Goal: Task Accomplishment & Management: Manage account settings

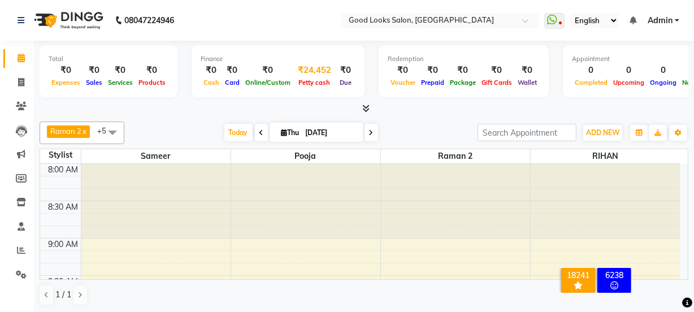
click at [301, 67] on div "₹24,452" at bounding box center [315, 70] width 42 height 13
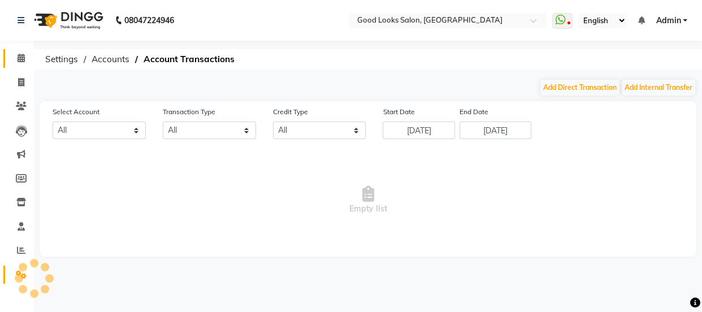
select select "3043"
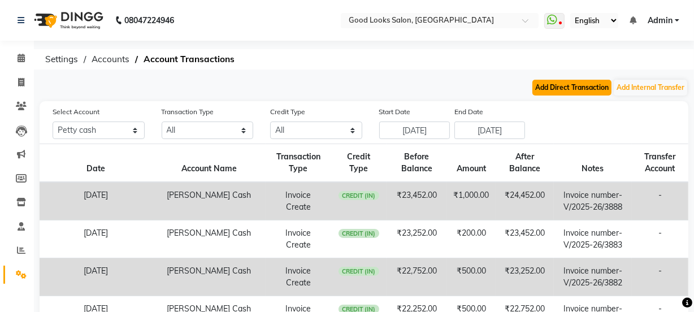
click at [572, 90] on button "Add Direct Transaction" at bounding box center [572, 88] width 79 height 16
select select "direct"
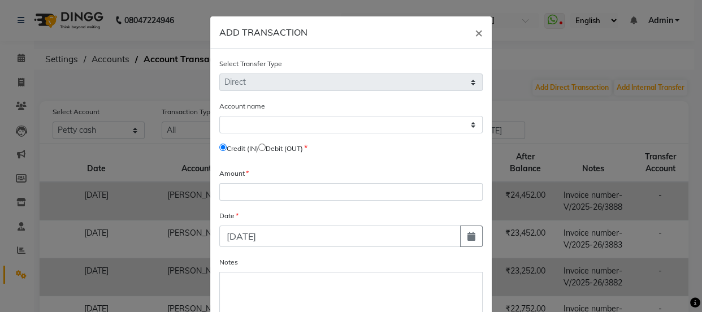
select select "3043"
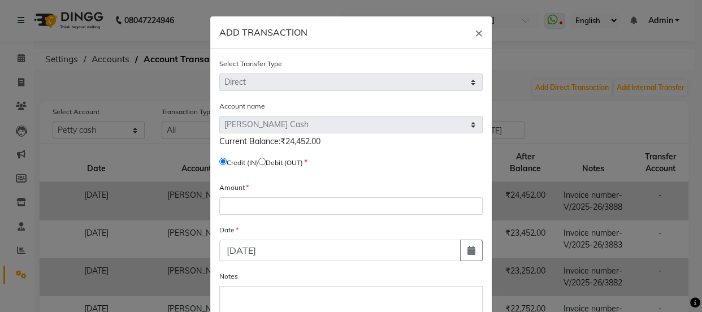
click at [265, 160] on input "radio" at bounding box center [261, 161] width 7 height 7
radio input "true"
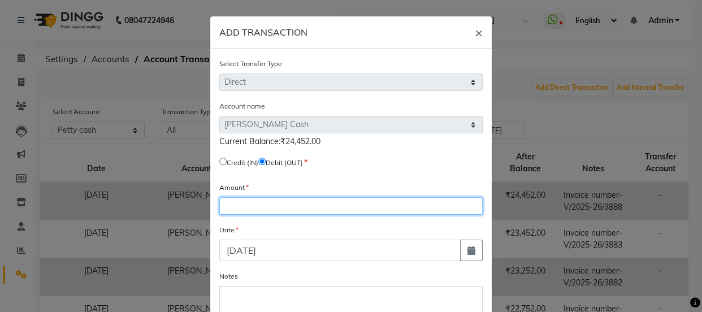
click at [253, 212] on input "number" at bounding box center [351, 206] width 264 height 18
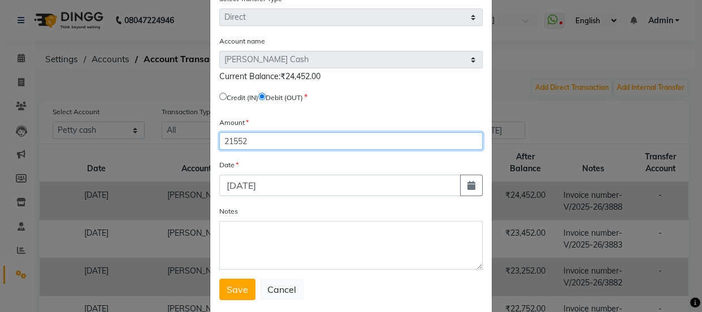
scroll to position [90, 0]
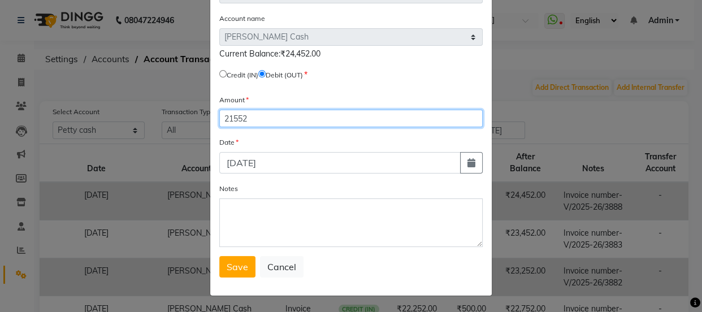
type input "21552"
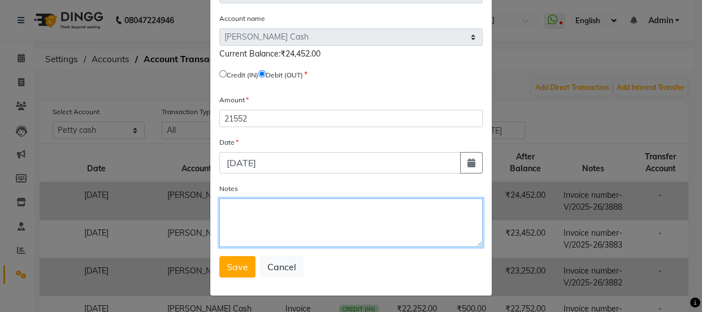
click at [239, 231] on textarea "Notes" at bounding box center [351, 223] width 264 height 49
type textarea "rmu"
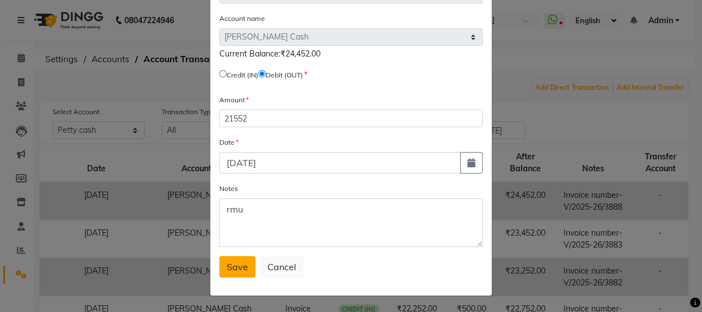
click at [228, 265] on span "Save" at bounding box center [237, 266] width 21 height 11
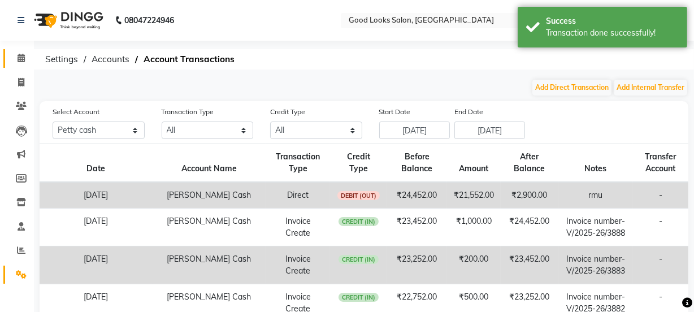
click at [23, 55] on icon at bounding box center [21, 58] width 7 height 8
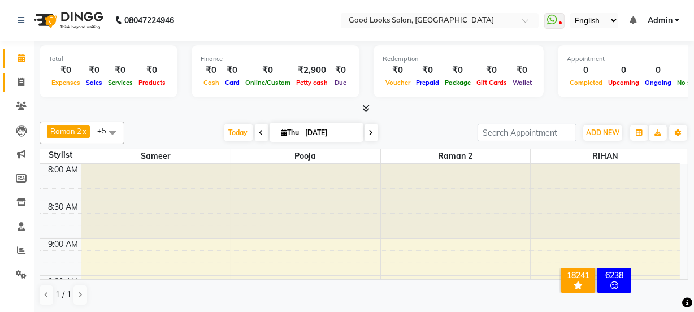
click at [18, 79] on icon at bounding box center [21, 82] width 6 height 8
select select "4230"
select select "service"
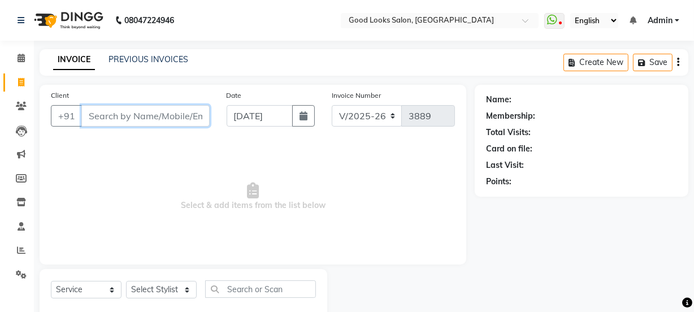
click at [101, 120] on input "Client" at bounding box center [145, 115] width 128 height 21
type input "983654"
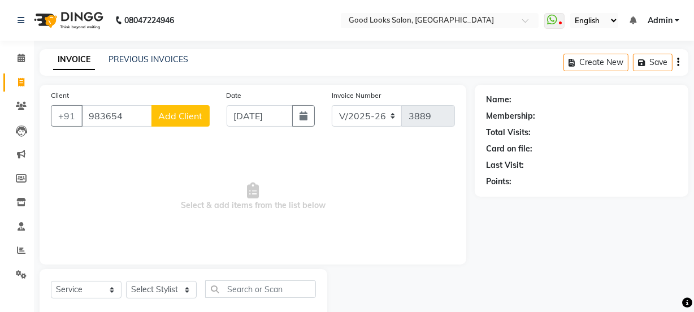
click at [192, 113] on span "Add Client" at bounding box center [180, 115] width 45 height 11
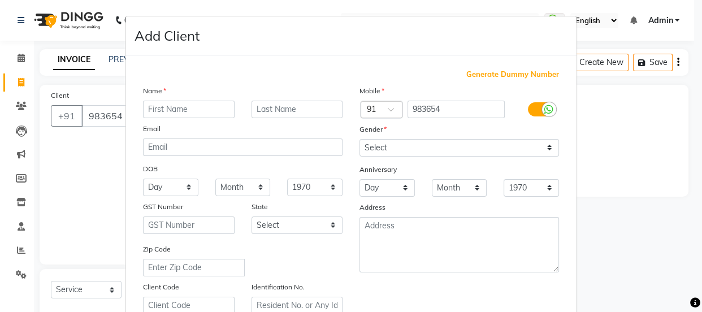
click at [480, 75] on span "Generate Dummy Number" at bounding box center [513, 74] width 93 height 11
type input "1174800001080"
checkbox input "false"
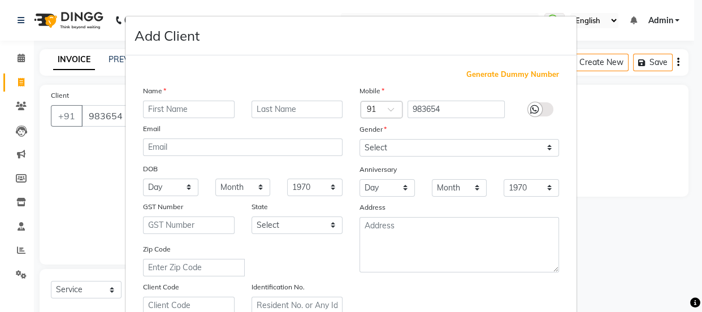
checkbox input "false"
click at [210, 102] on input "text" at bounding box center [189, 110] width 92 height 18
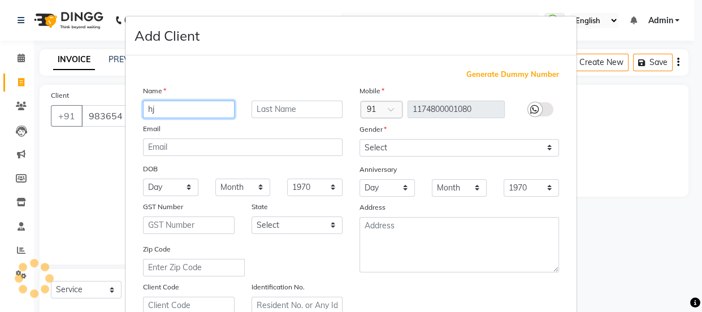
type input "hj"
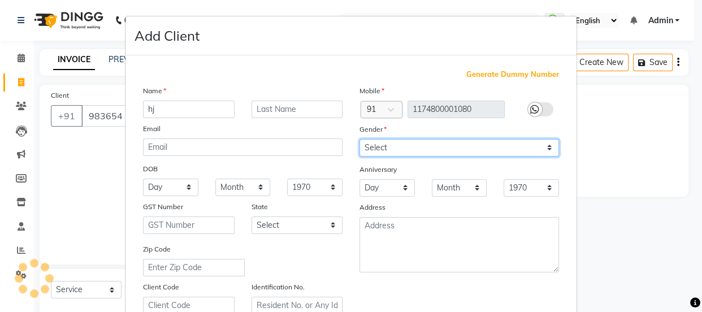
click at [432, 149] on select "Select [DEMOGRAPHIC_DATA] [DEMOGRAPHIC_DATA] Other Prefer Not To Say" at bounding box center [460, 148] width 200 height 18
select select "other"
click at [360, 139] on select "Select [DEMOGRAPHIC_DATA] [DEMOGRAPHIC_DATA] Other Prefer Not To Say" at bounding box center [460, 148] width 200 height 18
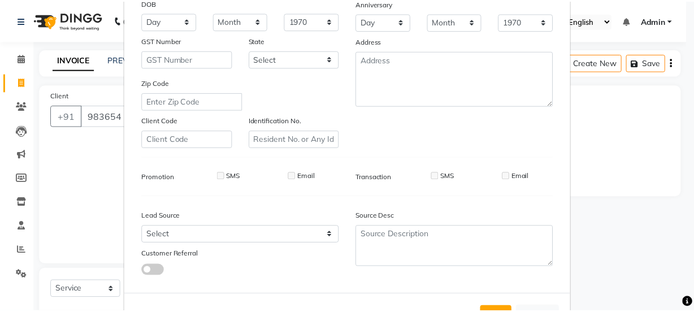
scroll to position [213, 0]
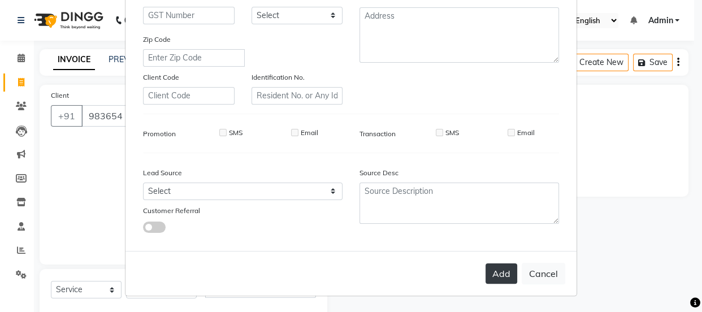
click at [503, 271] on button "Add" at bounding box center [502, 274] width 32 height 20
type input "1174800001080"
select select
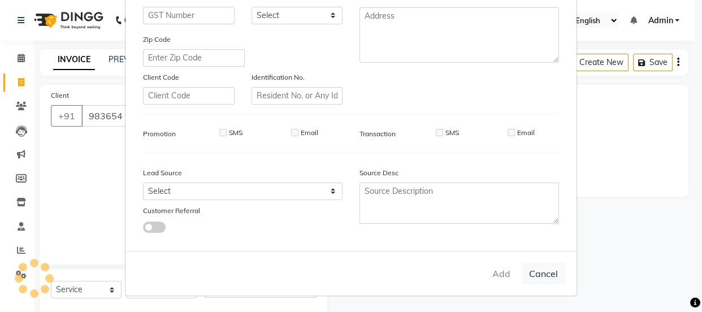
select select
checkbox input "false"
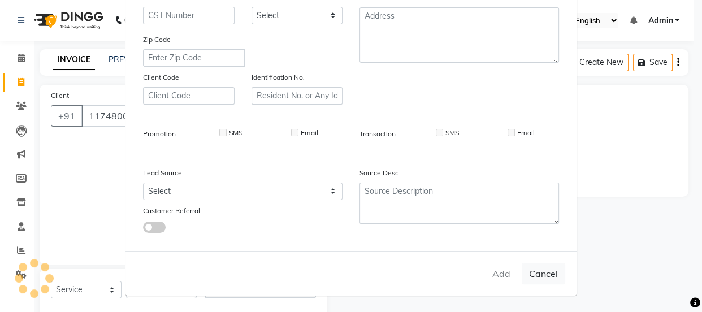
checkbox input "false"
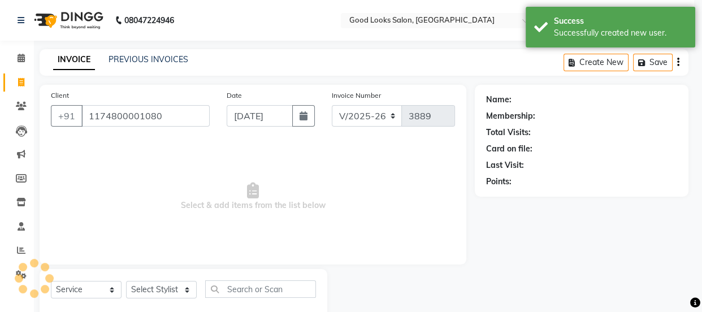
select select "1: Object"
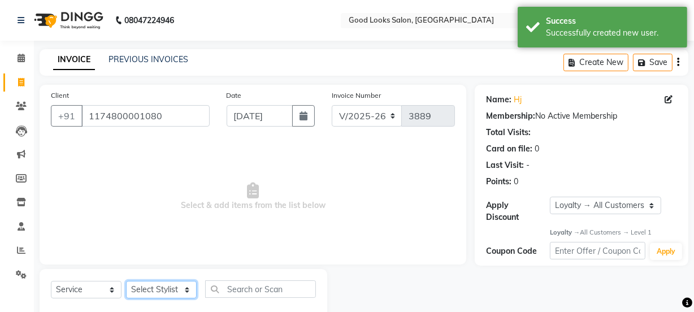
click at [164, 287] on select "Select Stylist [PERSON_NAME] Manager [PERSON_NAME] Pooja [PERSON_NAME] Raman 2 …" at bounding box center [161, 290] width 71 height 18
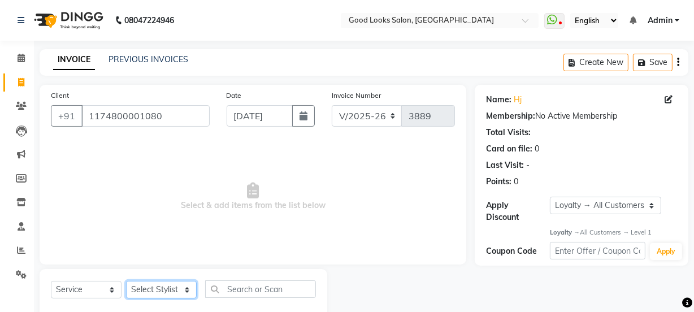
select select "89147"
click at [126, 281] on select "Select Stylist [PERSON_NAME] Manager [PERSON_NAME] Pooja [PERSON_NAME] Raman 2 …" at bounding box center [161, 290] width 71 height 18
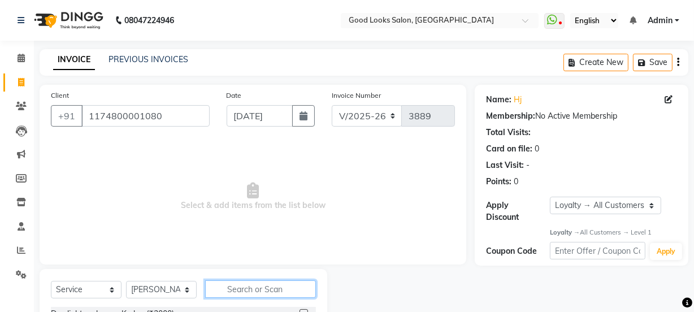
click at [235, 289] on input "text" at bounding box center [260, 290] width 111 height 18
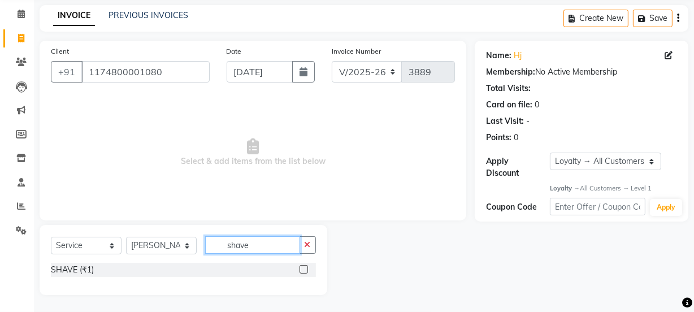
type input "shave"
click at [301, 270] on label at bounding box center [304, 269] width 8 height 8
click at [301, 270] on input "checkbox" at bounding box center [303, 269] width 7 height 7
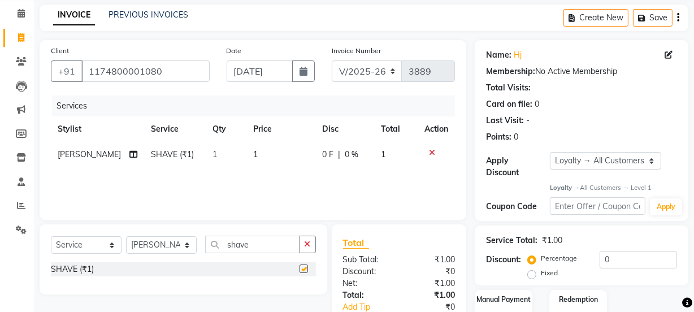
checkbox input "false"
click at [249, 149] on td "1" at bounding box center [282, 154] width 70 height 25
select select "89147"
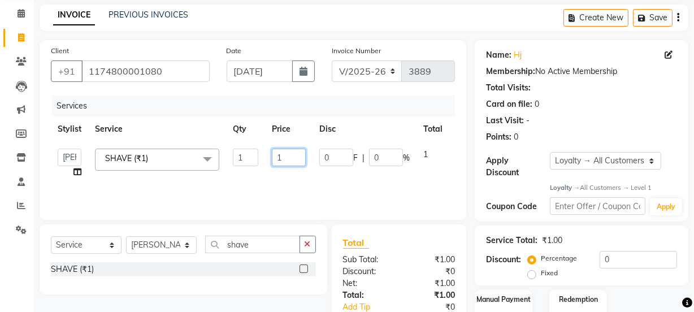
click at [297, 158] on input "1" at bounding box center [289, 158] width 34 height 18
type input "150"
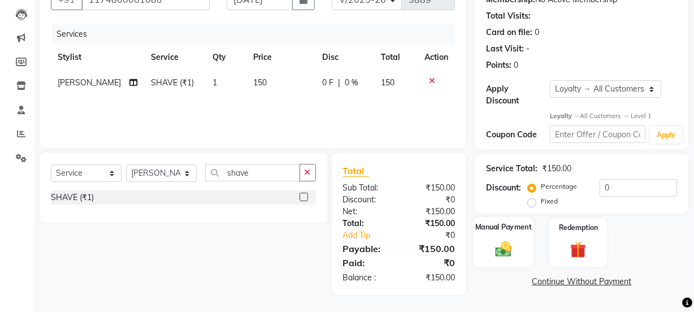
click at [521, 244] on div "Manual Payment" at bounding box center [504, 243] width 60 height 50
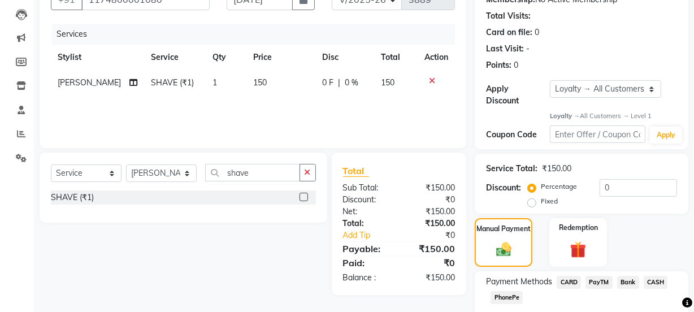
click at [658, 280] on span "CASH" at bounding box center [656, 282] width 24 height 13
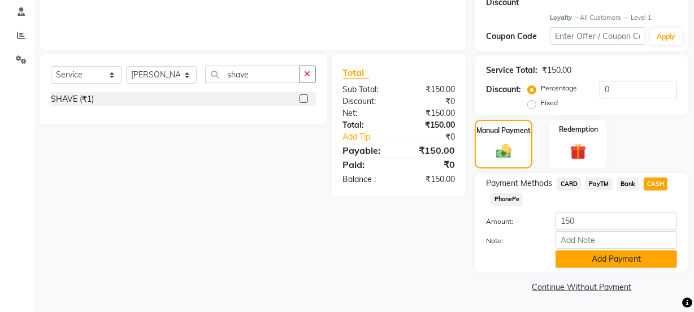
click at [614, 260] on button "Add Payment" at bounding box center [617, 260] width 122 height 18
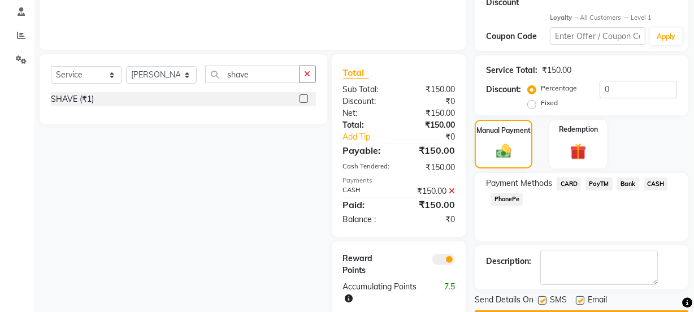
scroll to position [247, 0]
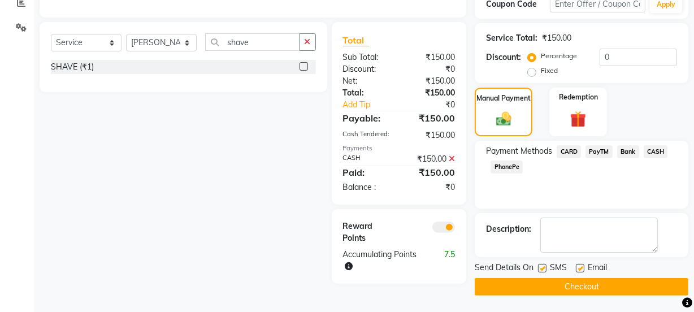
click at [538, 266] on label at bounding box center [542, 268] width 8 height 8
click at [538, 266] on input "checkbox" at bounding box center [541, 268] width 7 height 7
checkbox input "false"
click at [583, 269] on label at bounding box center [580, 268] width 8 height 8
click at [583, 269] on input "checkbox" at bounding box center [579, 268] width 7 height 7
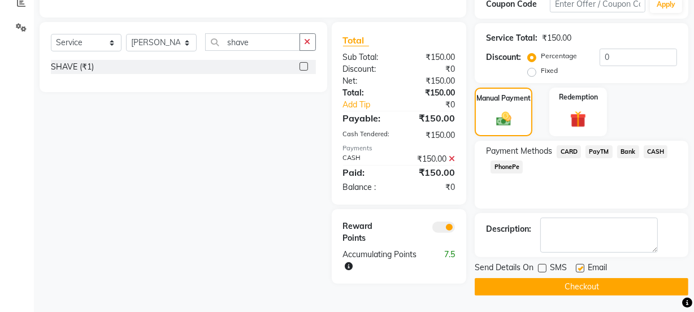
checkbox input "false"
click at [576, 285] on button "Checkout" at bounding box center [582, 287] width 214 height 18
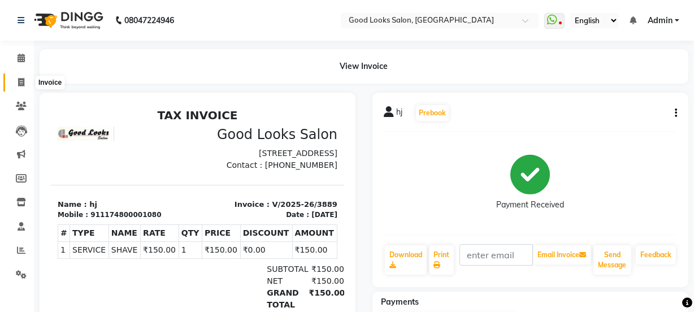
click at [16, 80] on span at bounding box center [21, 82] width 20 height 13
select select "service"
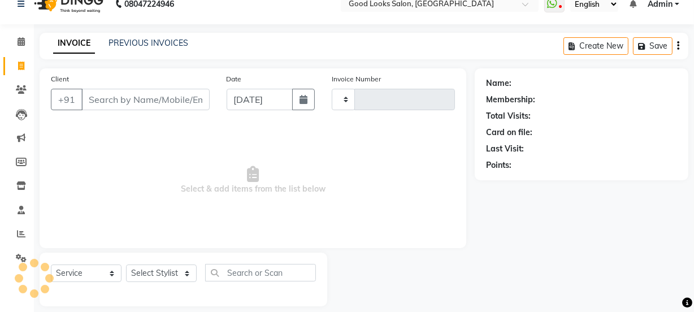
type input "3890"
select select "4230"
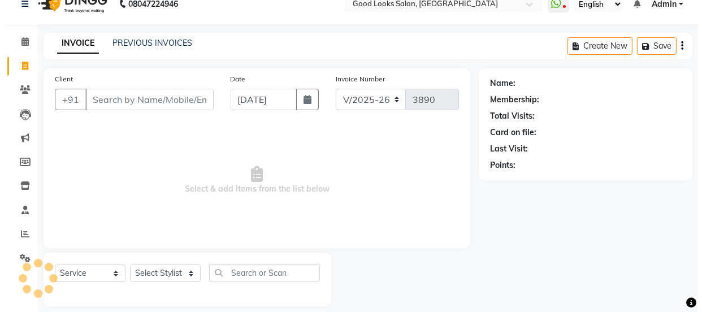
scroll to position [28, 0]
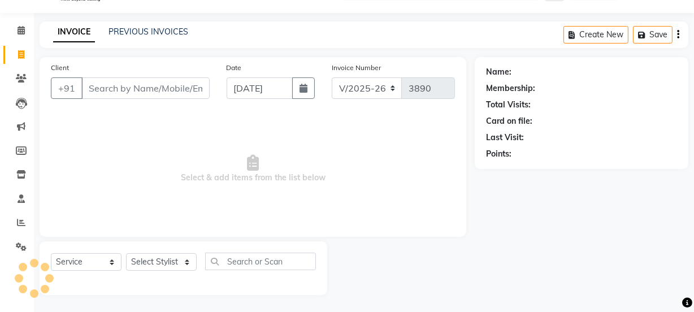
click at [101, 86] on input "Client" at bounding box center [145, 87] width 128 height 21
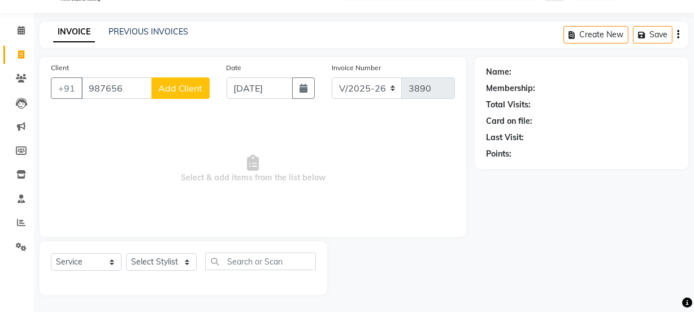
type input "987656"
click at [187, 92] on span "Add Client" at bounding box center [180, 88] width 45 height 11
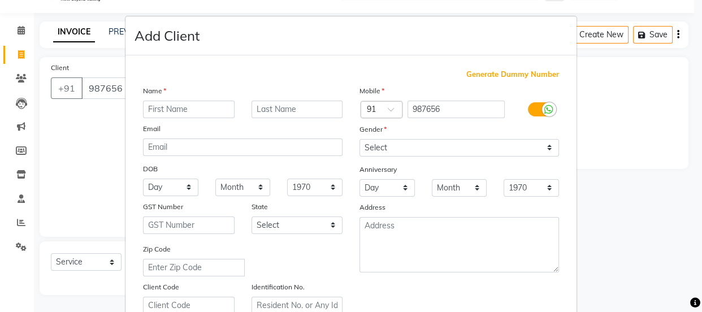
click at [497, 76] on span "Generate Dummy Number" at bounding box center [513, 74] width 93 height 11
type input "1174800001081"
checkbox input "false"
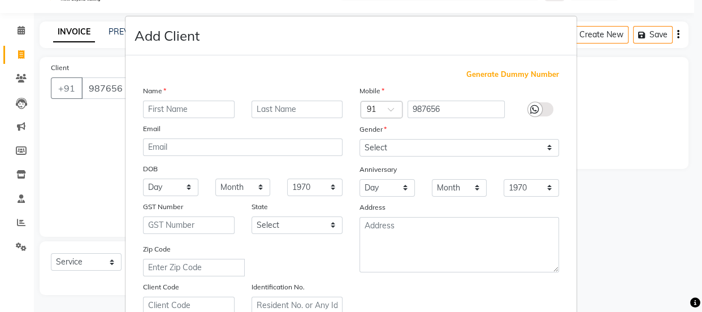
checkbox input "false"
click at [202, 113] on input "text" at bounding box center [189, 110] width 92 height 18
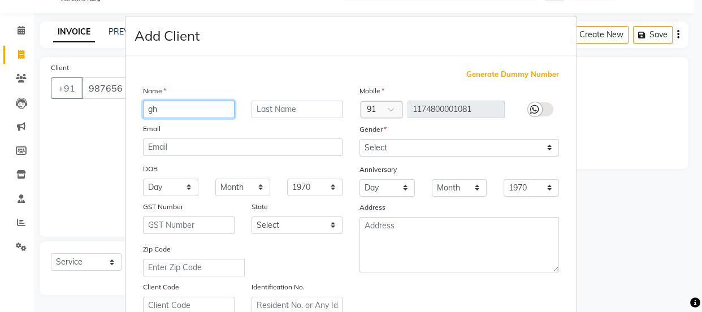
type input "gh"
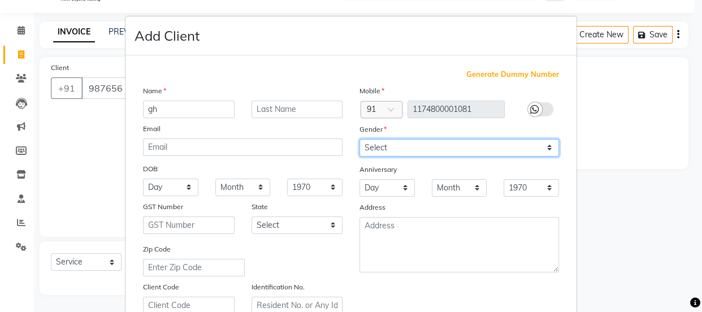
click at [464, 144] on select "Select [DEMOGRAPHIC_DATA] [DEMOGRAPHIC_DATA] Other Prefer Not To Say" at bounding box center [460, 148] width 200 height 18
select select "other"
click at [360, 139] on select "Select [DEMOGRAPHIC_DATA] [DEMOGRAPHIC_DATA] Other Prefer Not To Say" at bounding box center [460, 148] width 200 height 18
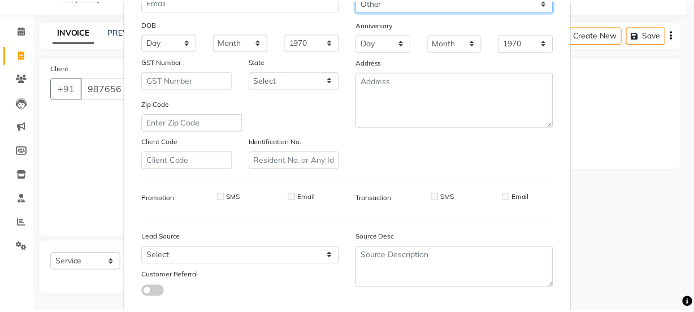
scroll to position [213, 0]
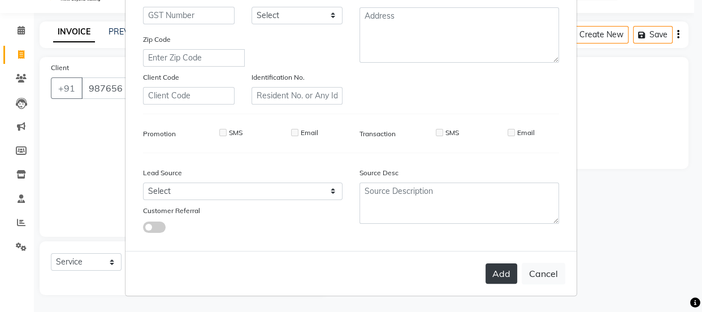
click at [497, 271] on button "Add" at bounding box center [502, 274] width 32 height 20
type input "1174800001081"
select select
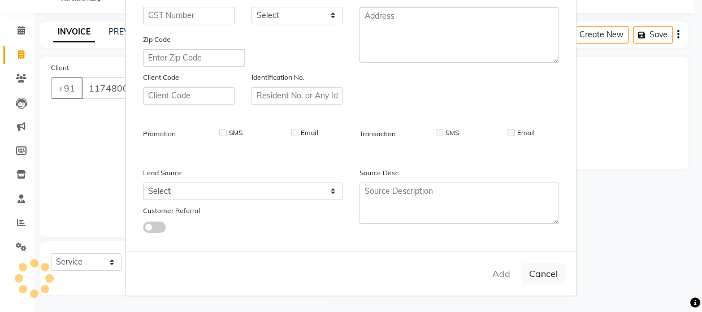
select select
checkbox input "false"
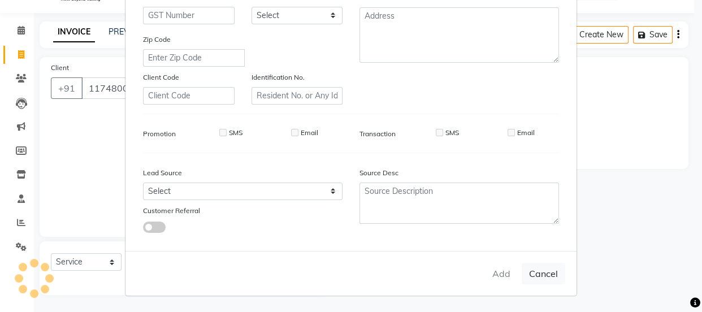
checkbox input "false"
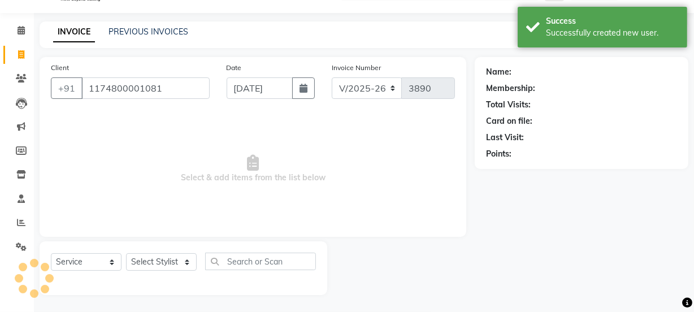
select select "1: Object"
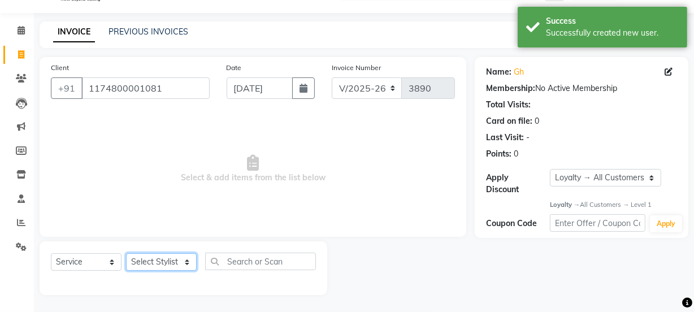
click at [165, 257] on select "Select Stylist [PERSON_NAME] Manager [PERSON_NAME] Pooja [PERSON_NAME] Raman 2 …" at bounding box center [161, 262] width 71 height 18
select select "70835"
click at [126, 253] on select "Select Stylist [PERSON_NAME] Manager [PERSON_NAME] Pooja [PERSON_NAME] Raman 2 …" at bounding box center [161, 262] width 71 height 18
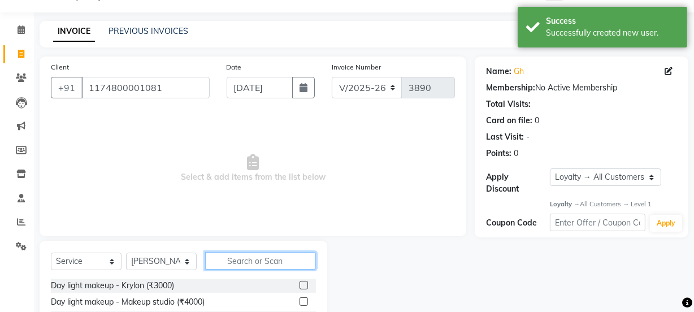
click at [234, 262] on input "text" at bounding box center [260, 261] width 111 height 18
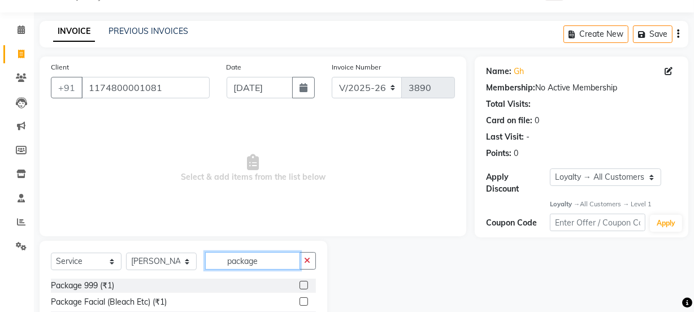
scroll to position [77, 0]
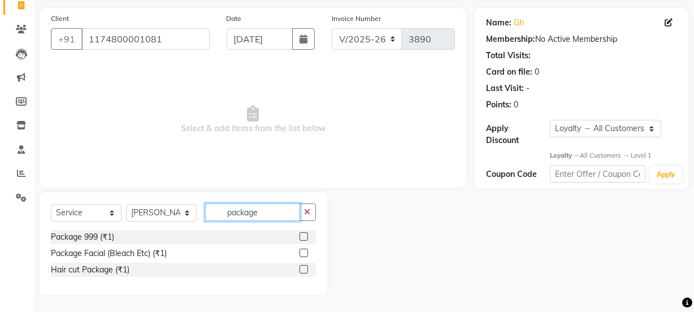
type input "package"
click at [304, 235] on label at bounding box center [304, 236] width 8 height 8
click at [304, 235] on input "checkbox" at bounding box center [303, 237] width 7 height 7
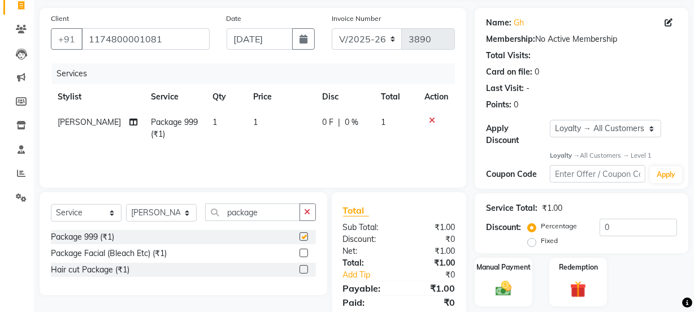
checkbox input "false"
click at [267, 131] on td "1" at bounding box center [282, 128] width 70 height 37
select select "70835"
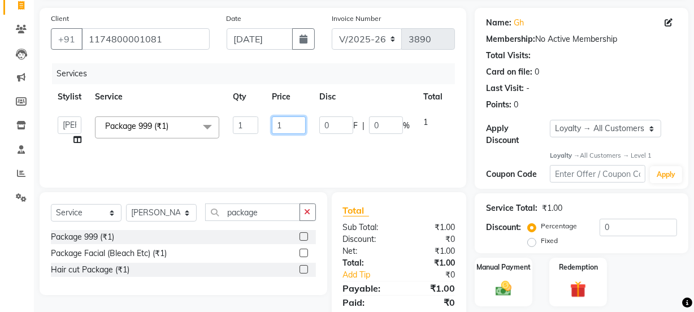
click at [295, 129] on input "1" at bounding box center [289, 126] width 34 height 18
type input "3000"
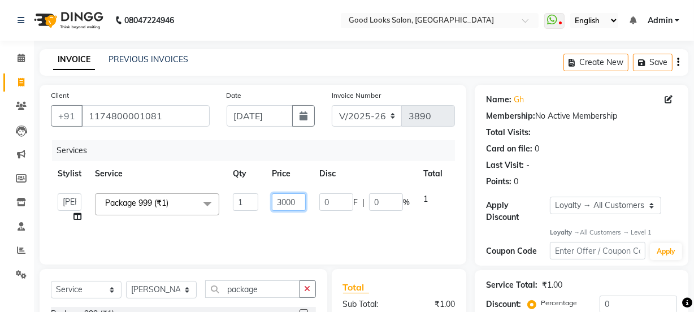
scroll to position [117, 0]
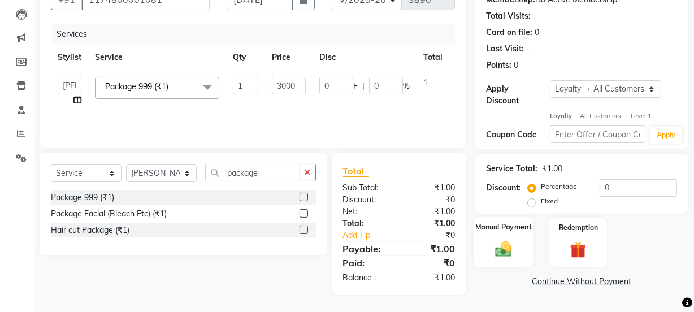
click at [501, 258] on img at bounding box center [503, 249] width 27 height 19
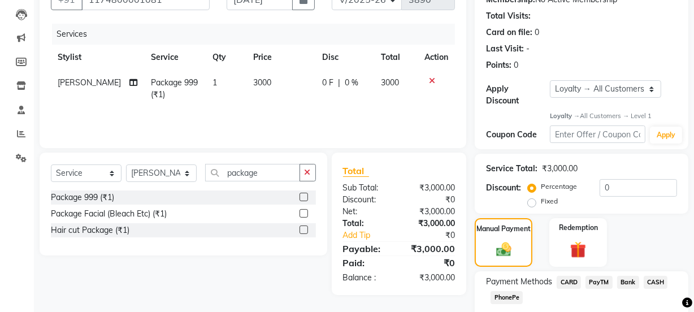
click at [650, 280] on span "CASH" at bounding box center [656, 282] width 24 height 13
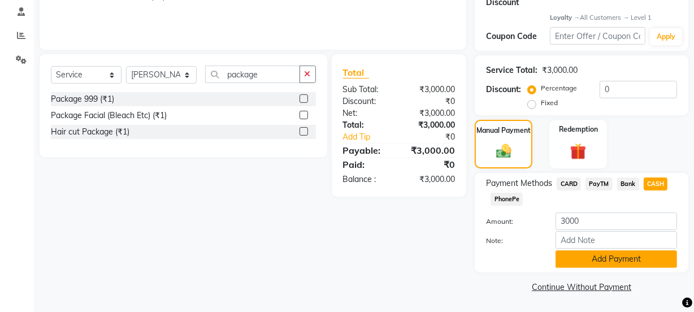
click at [599, 262] on button "Add Payment" at bounding box center [617, 260] width 122 height 18
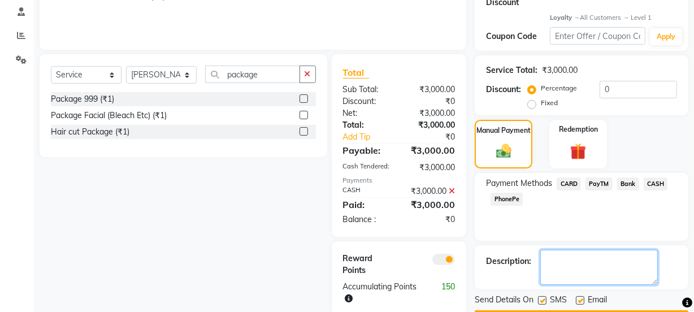
click at [578, 264] on textarea at bounding box center [600, 267] width 118 height 35
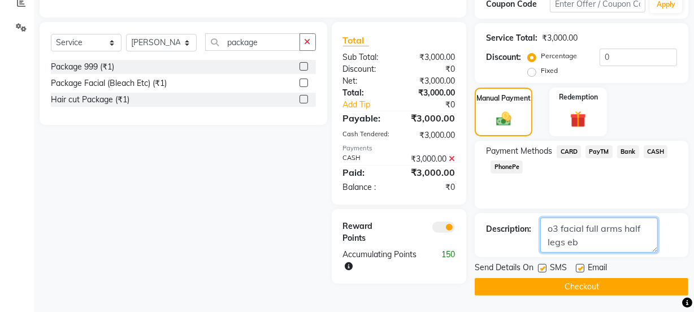
type textarea "o3 facial full arms half legs eb"
click at [541, 266] on label at bounding box center [542, 268] width 8 height 8
click at [541, 266] on input "checkbox" at bounding box center [541, 268] width 7 height 7
checkbox input "false"
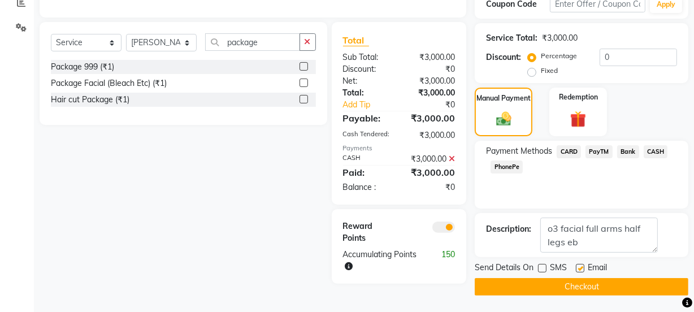
click at [581, 264] on label at bounding box center [580, 268] width 8 height 8
click at [581, 265] on input "checkbox" at bounding box center [579, 268] width 7 height 7
checkbox input "false"
click at [571, 287] on button "Checkout" at bounding box center [582, 287] width 214 height 18
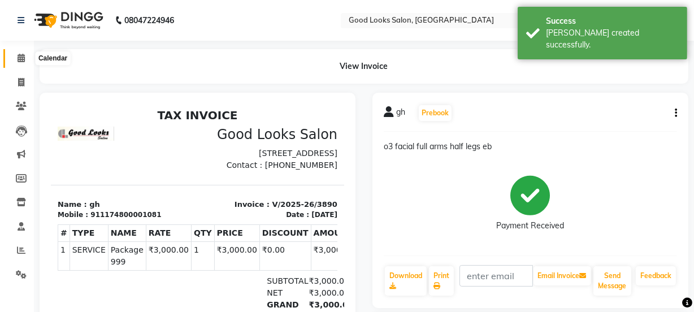
click at [23, 60] on icon at bounding box center [21, 58] width 7 height 8
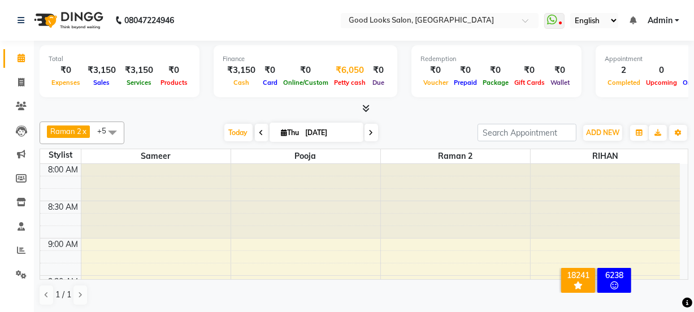
click at [348, 66] on div "₹6,050" at bounding box center [349, 70] width 37 height 13
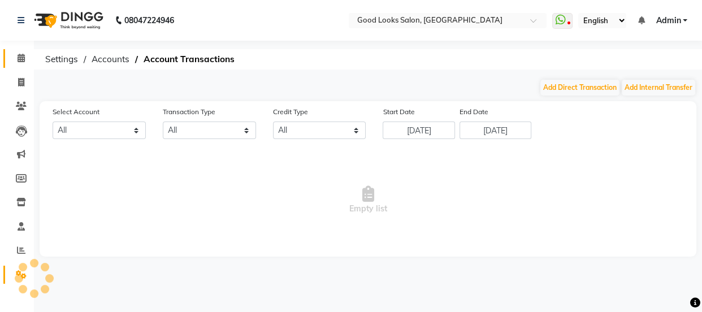
select select "3043"
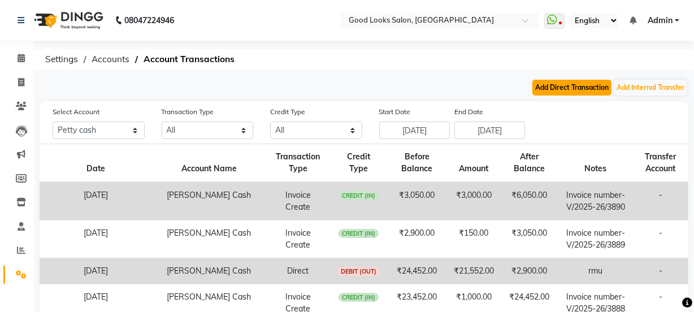
click at [559, 88] on button "Add Direct Transaction" at bounding box center [572, 88] width 79 height 16
select select "direct"
select select "3043"
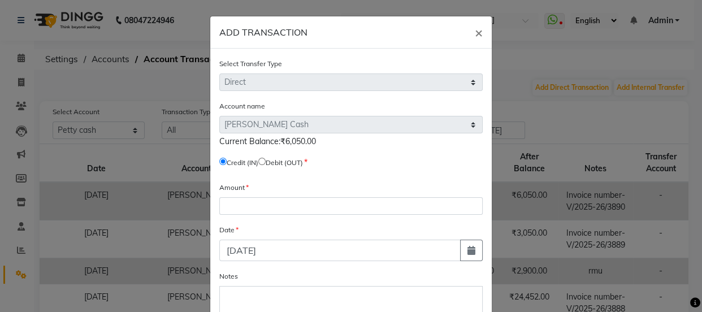
click at [262, 161] on input "radio" at bounding box center [261, 161] width 7 height 7
radio input "true"
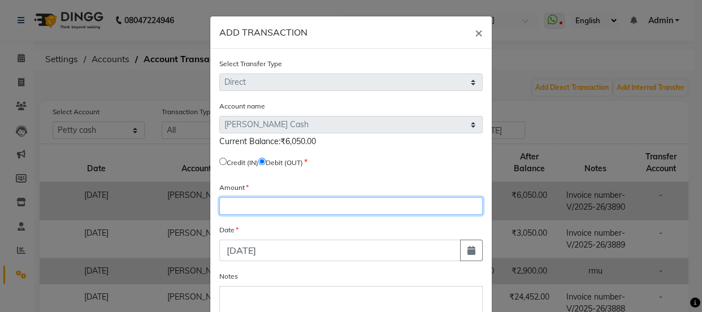
click at [249, 205] on input "number" at bounding box center [351, 206] width 264 height 18
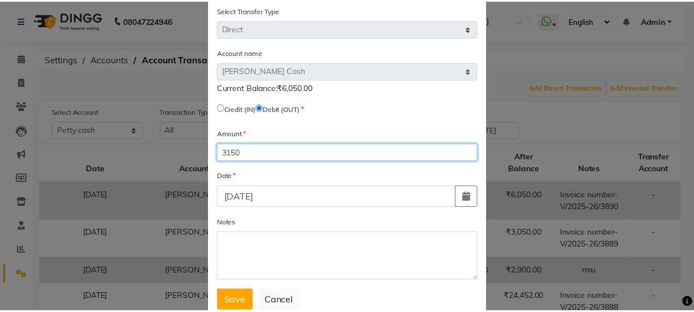
scroll to position [90, 0]
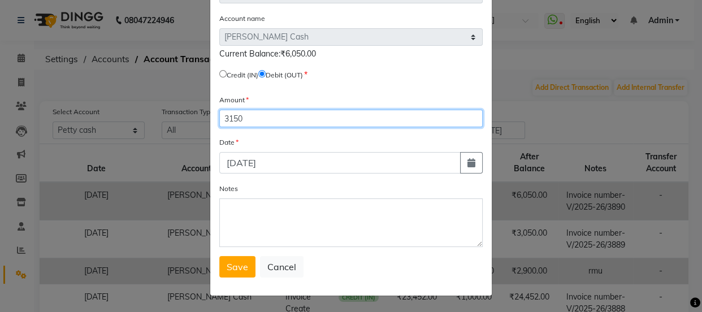
type input "3150"
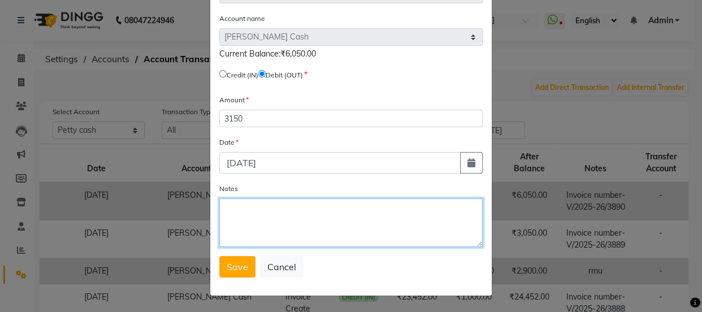
click at [262, 219] on textarea "Notes" at bounding box center [351, 223] width 264 height 49
type textarea "rmu"
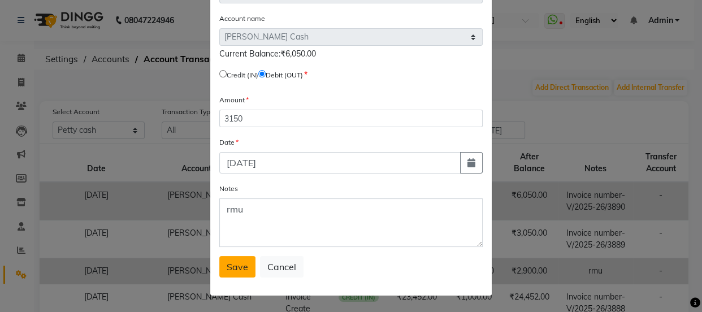
click at [235, 261] on span "Save" at bounding box center [237, 266] width 21 height 11
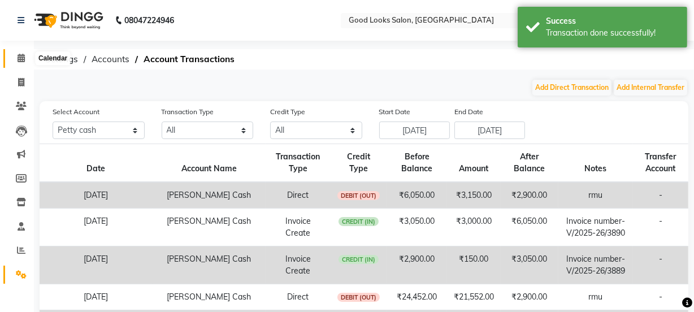
click at [28, 55] on span at bounding box center [21, 58] width 20 height 13
